Goal: Book appointment/travel/reservation

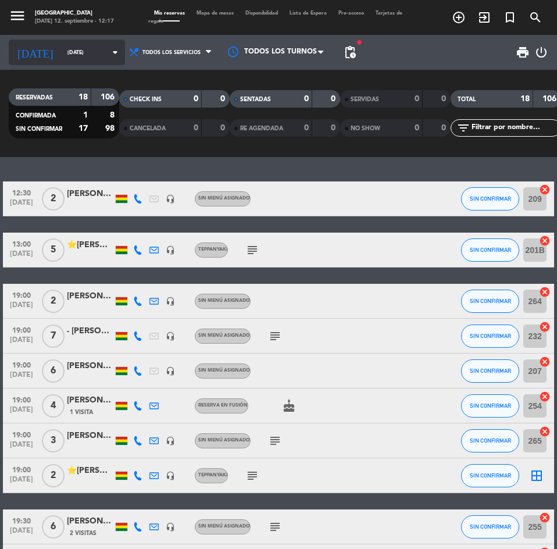
click at [29, 49] on icon "[DATE]" at bounding box center [35, 52] width 53 height 23
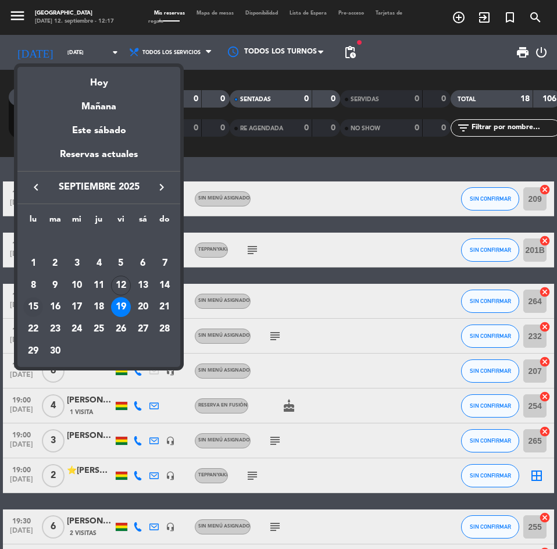
click at [35, 307] on div "15" at bounding box center [33, 307] width 20 height 20
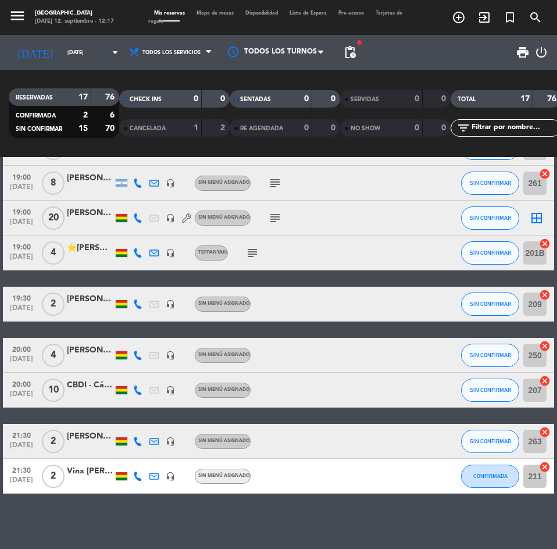
scroll to position [365, 0]
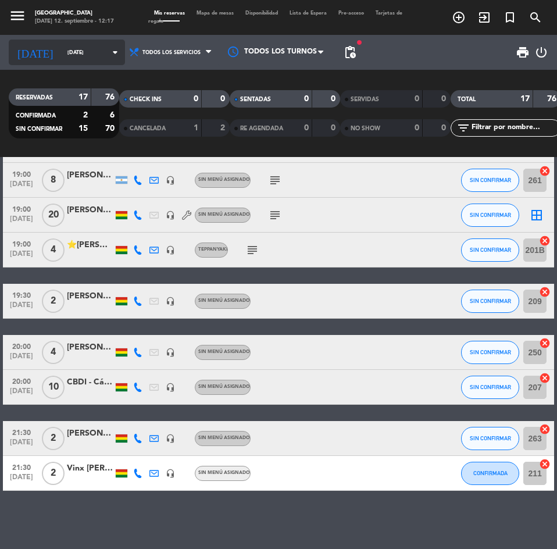
click at [65, 60] on input "[DATE]" at bounding box center [98, 53] width 73 height 18
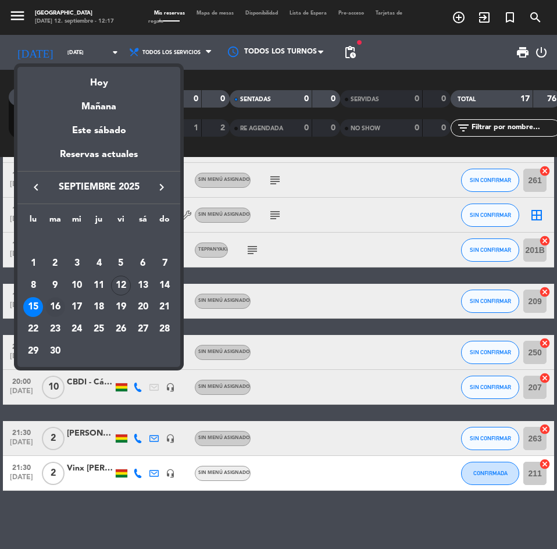
click at [52, 306] on div "16" at bounding box center [55, 307] width 20 height 20
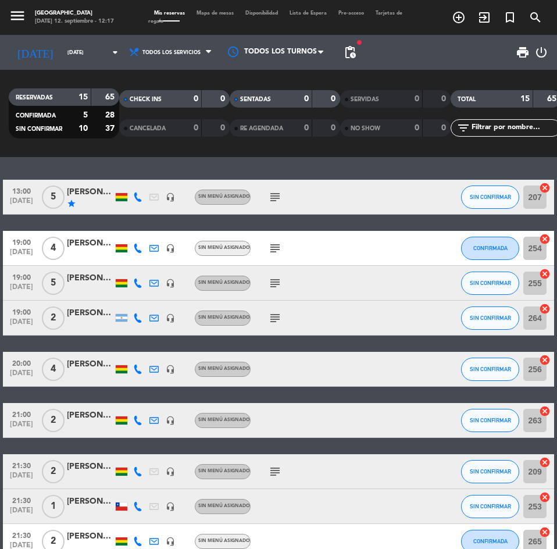
scroll to position [0, 0]
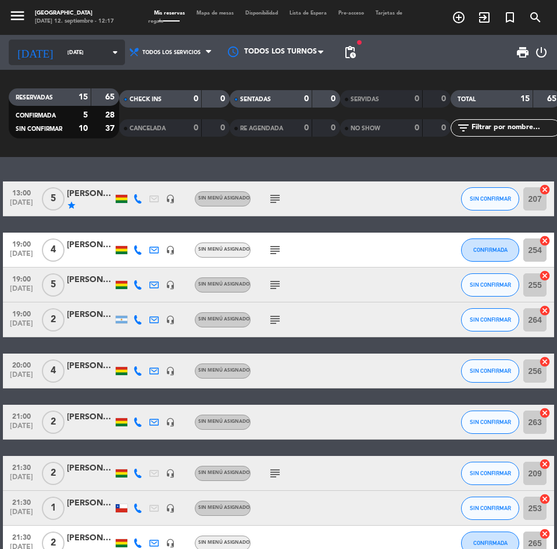
click at [62, 51] on input "[DATE]" at bounding box center [98, 53] width 73 height 18
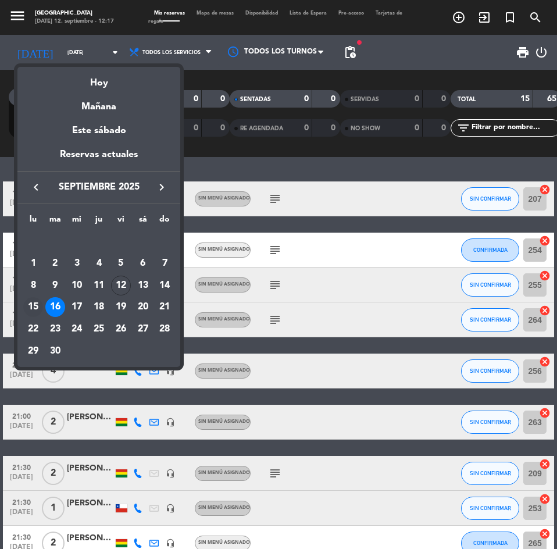
click at [34, 308] on div "15" at bounding box center [33, 307] width 20 height 20
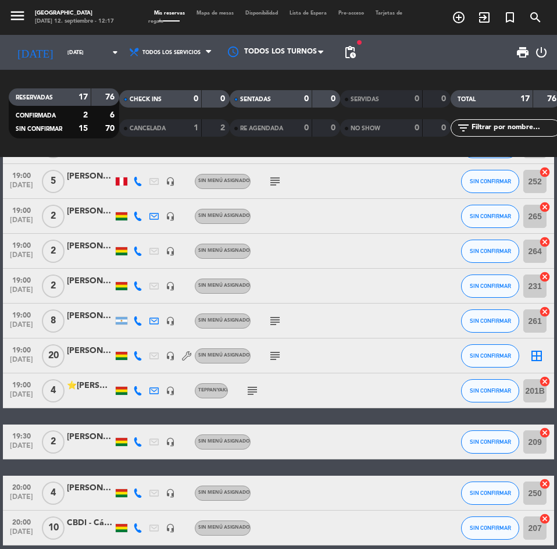
scroll to position [365, 0]
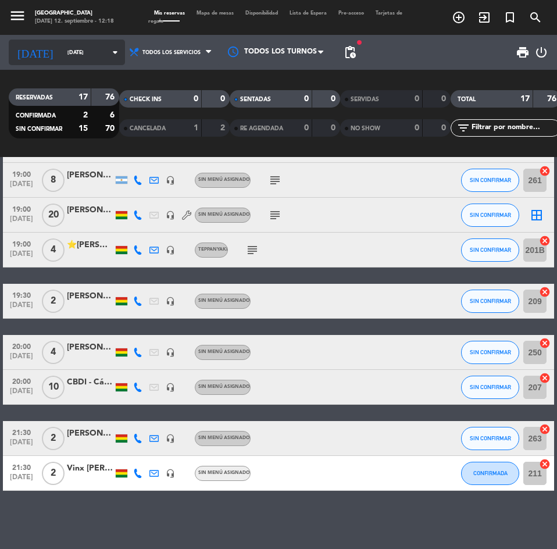
click at [62, 51] on input "[DATE]" at bounding box center [98, 53] width 73 height 18
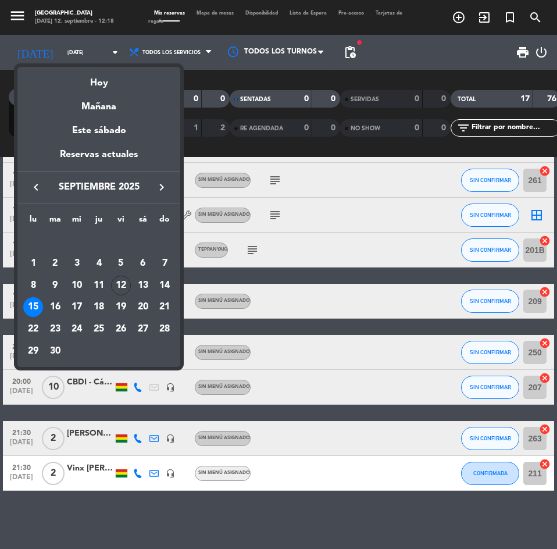
click at [81, 309] on div "17" at bounding box center [77, 307] width 20 height 20
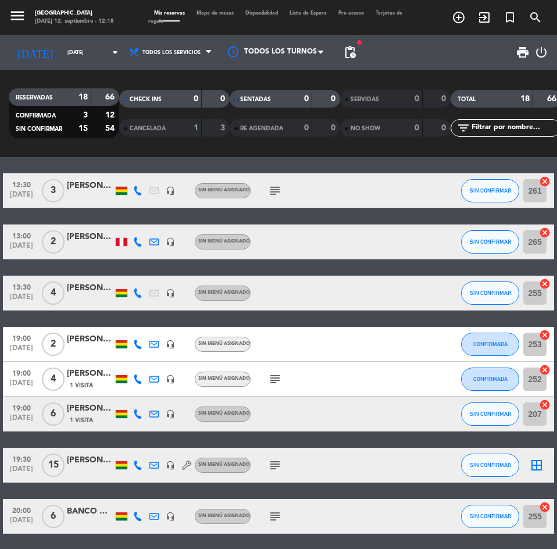
scroll to position [0, 0]
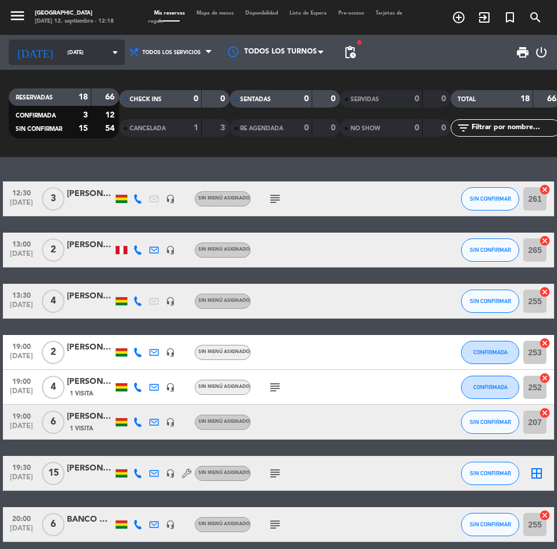
click at [62, 56] on input "[DATE]" at bounding box center [98, 53] width 73 height 18
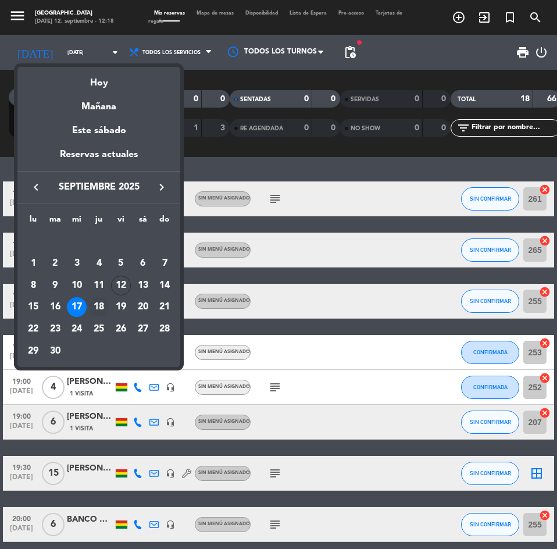
click at [102, 307] on div "18" at bounding box center [99, 307] width 20 height 20
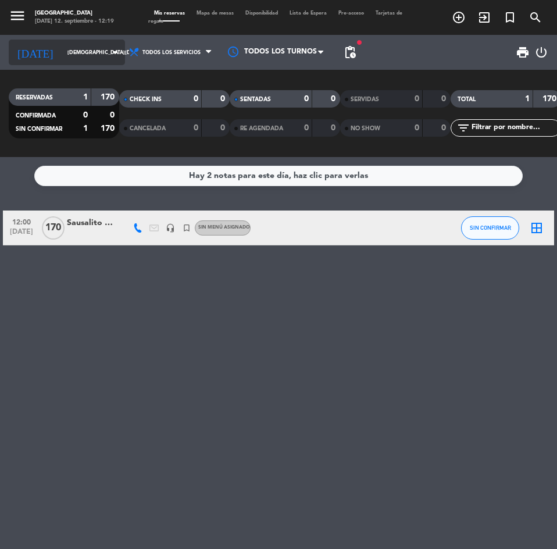
click at [62, 49] on input "[DEMOGRAPHIC_DATA][DATE]" at bounding box center [98, 53] width 73 height 18
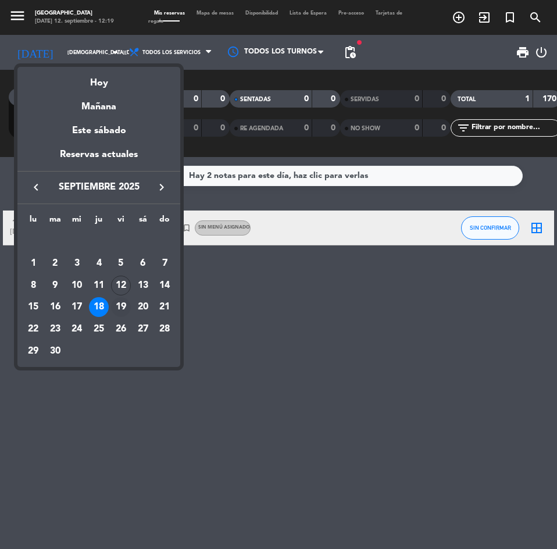
click at [116, 303] on div "19" at bounding box center [121, 307] width 20 height 20
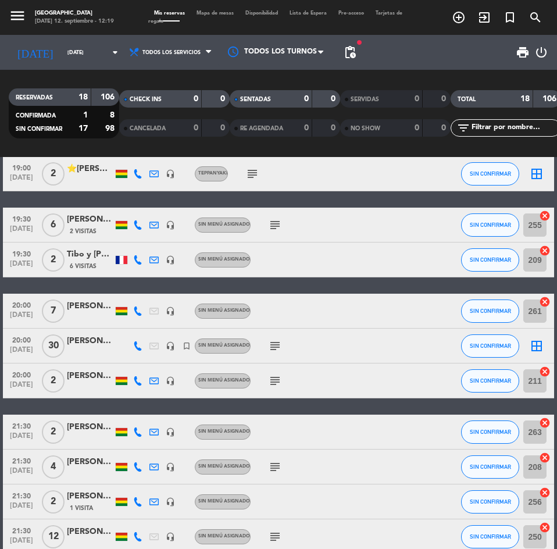
scroll to position [400, 0]
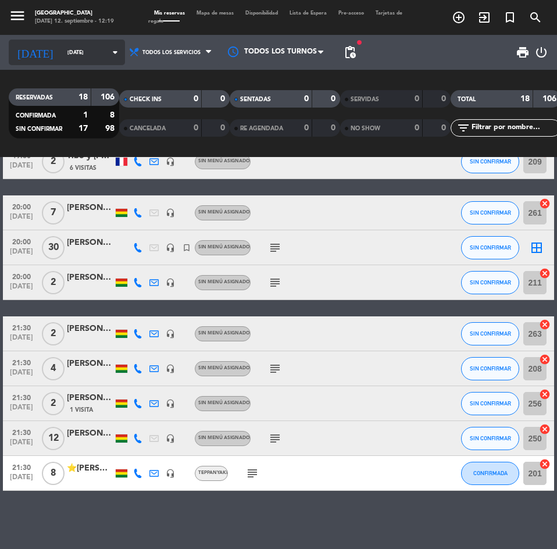
click at [71, 51] on input "[DATE]" at bounding box center [98, 53] width 73 height 18
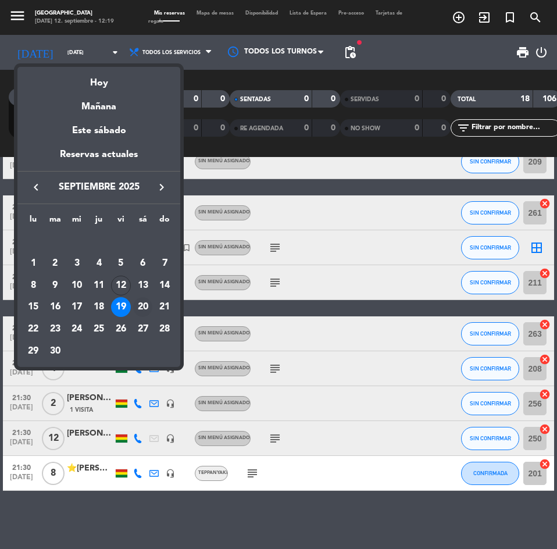
click at [145, 299] on div "20" at bounding box center [143, 307] width 20 height 20
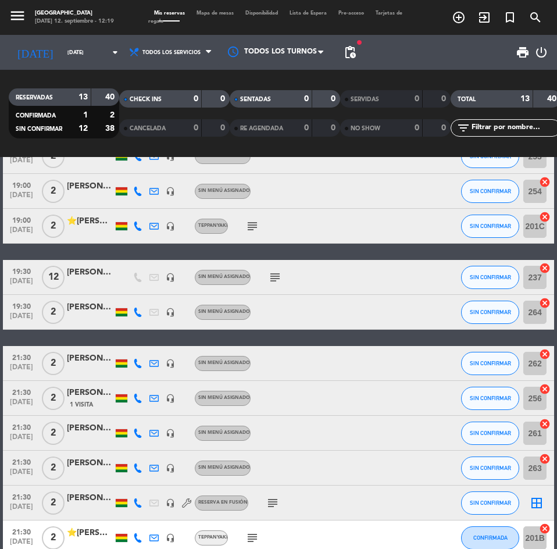
scroll to position [177, 0]
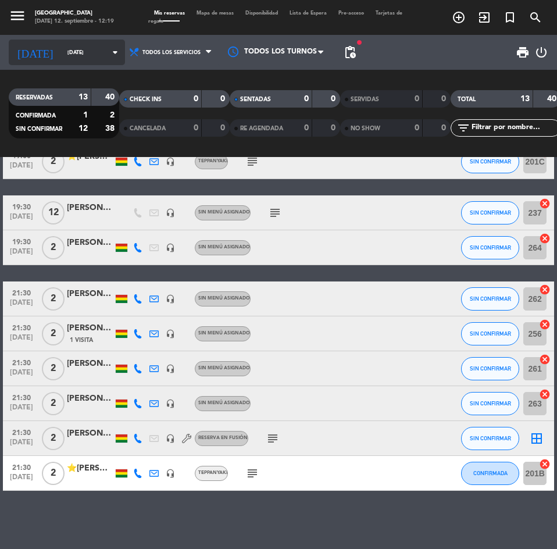
click at [83, 57] on input "[DATE]" at bounding box center [98, 53] width 73 height 18
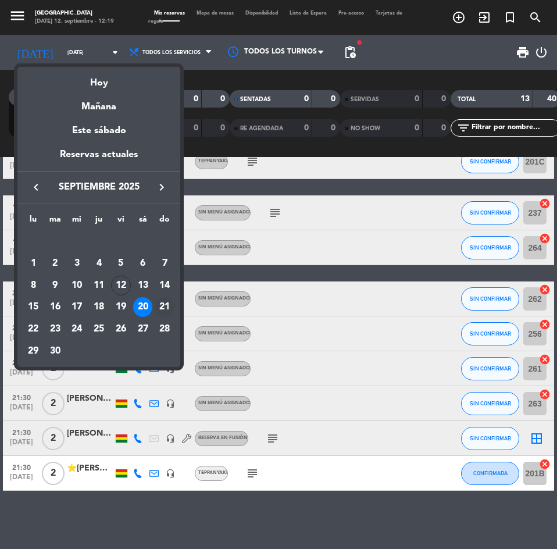
click at [159, 305] on div "21" at bounding box center [165, 307] width 20 height 20
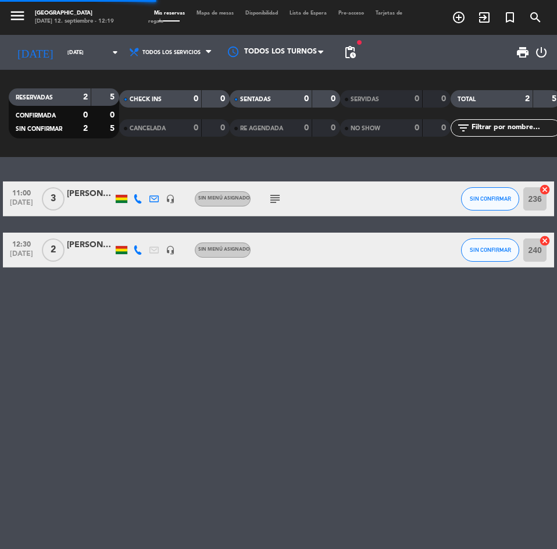
scroll to position [0, 0]
click at [63, 60] on input "[DATE]" at bounding box center [98, 53] width 73 height 18
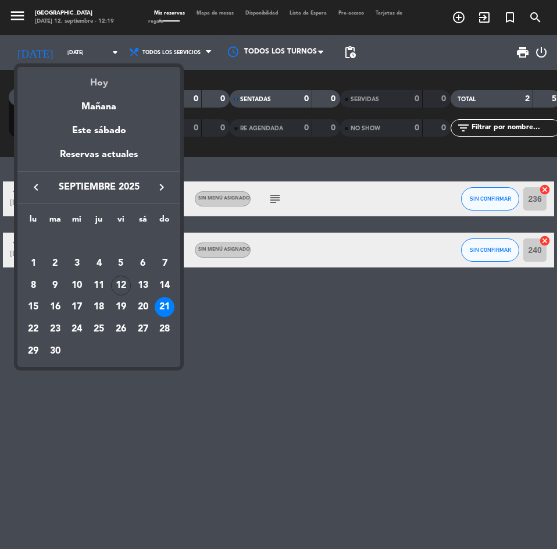
click at [88, 76] on div "Hoy" at bounding box center [98, 79] width 163 height 24
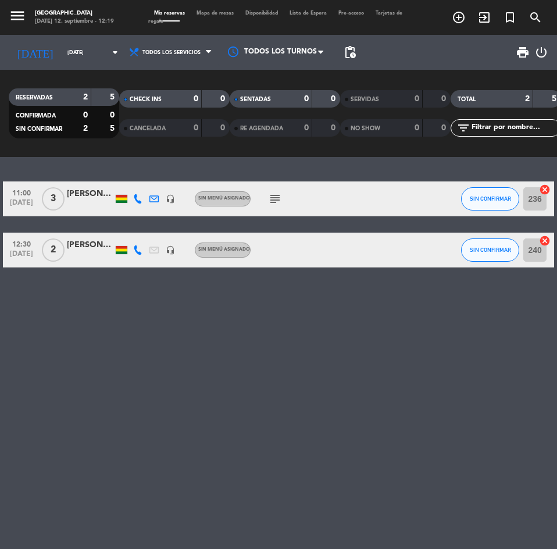
type input "[DATE]"
